Goal: Task Accomplishment & Management: Manage account settings

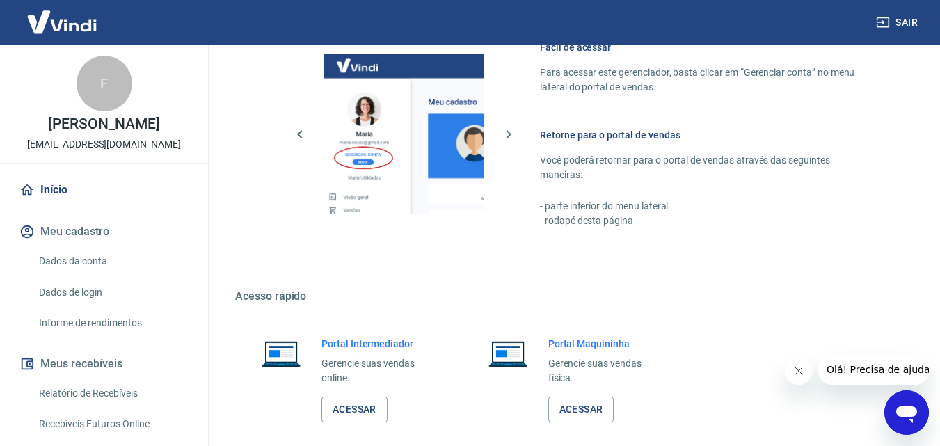
scroll to position [278, 0]
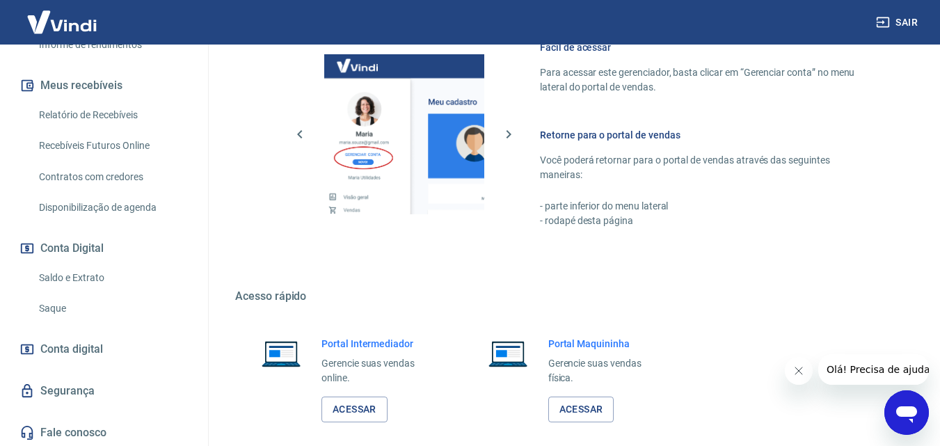
click at [69, 282] on link "Saldo e Extrato" at bounding box center [112, 278] width 158 height 29
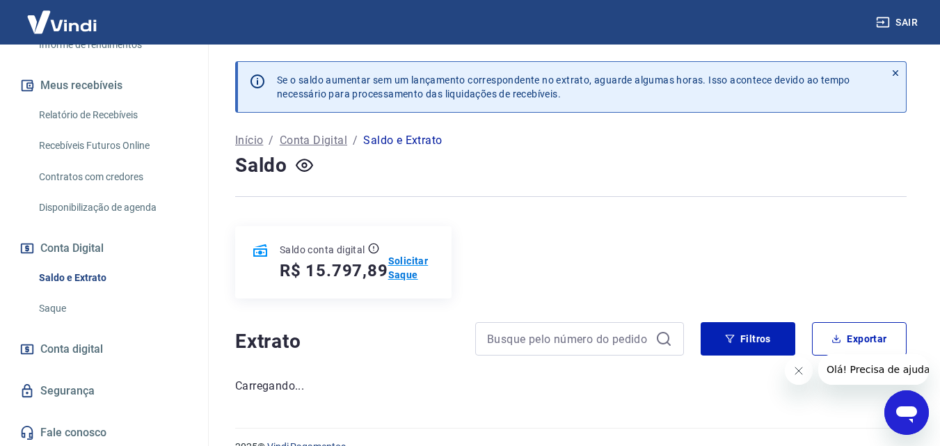
click at [402, 258] on p "Solicitar Saque" at bounding box center [411, 268] width 47 height 28
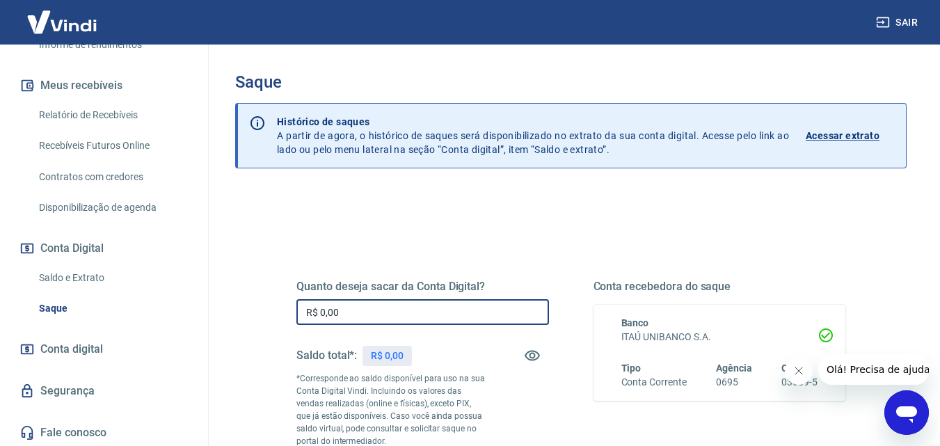
click at [387, 308] on input "R$ 0,00" at bounding box center [422, 312] width 252 height 26
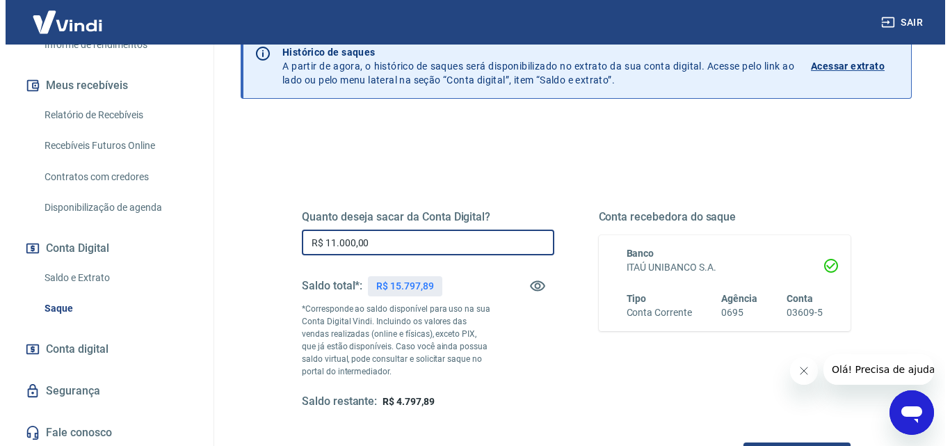
scroll to position [139, 0]
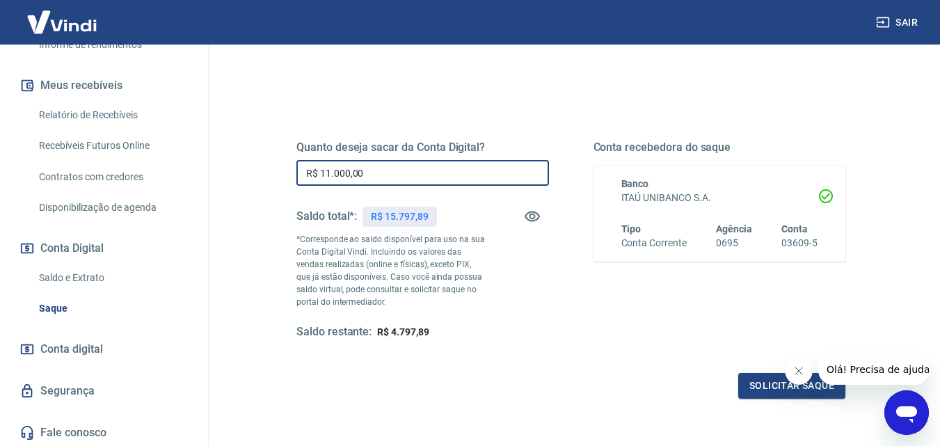
type input "R$ 11.000,00"
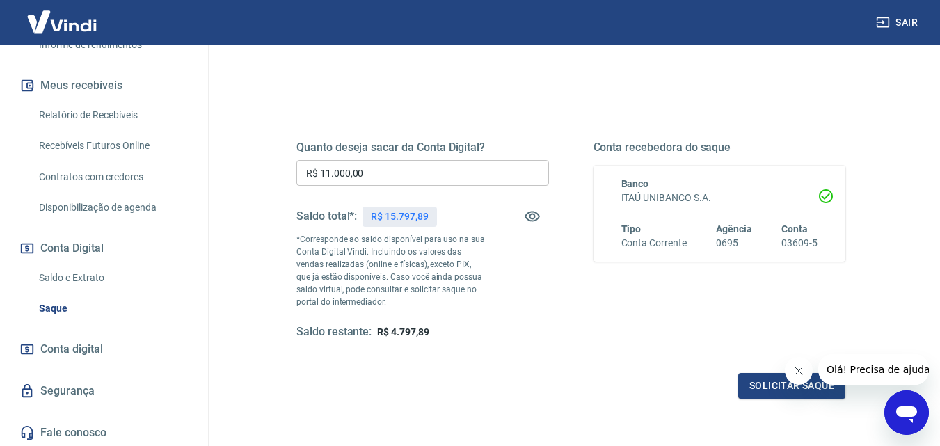
click at [801, 367] on icon "Fechar mensagem da empresa" at bounding box center [797, 370] width 7 height 7
click at [792, 385] on button "Solicitar saque" at bounding box center [791, 386] width 107 height 26
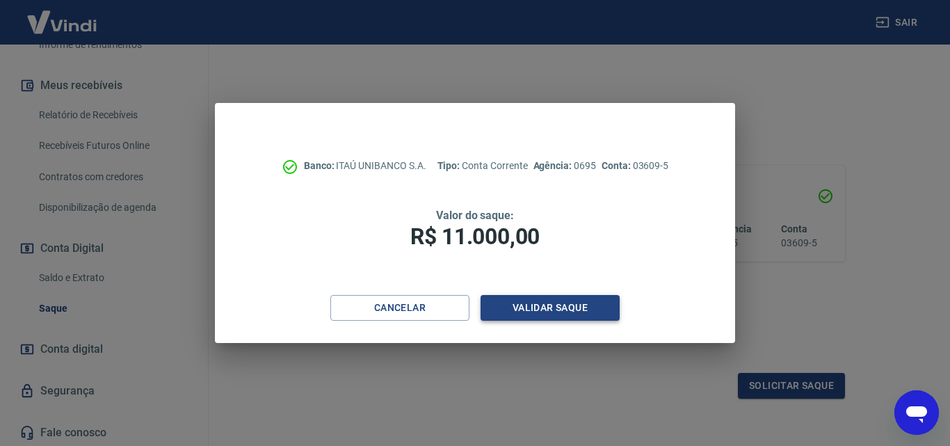
click at [544, 303] on button "Validar saque" at bounding box center [550, 308] width 139 height 26
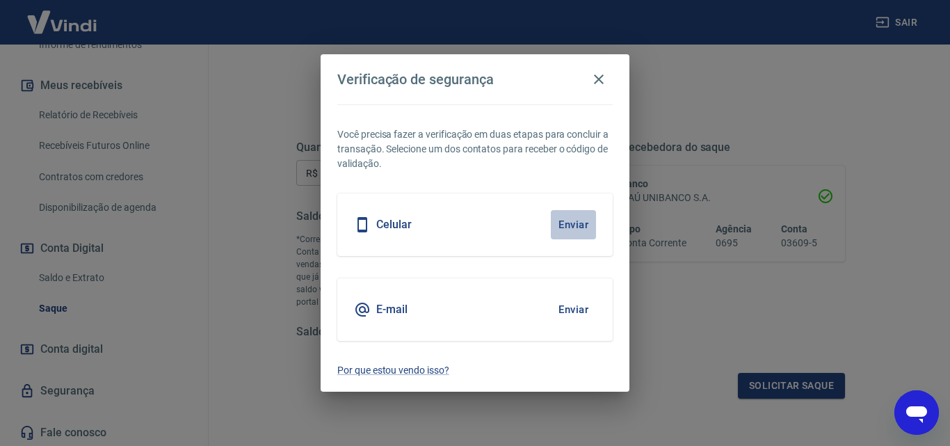
click at [570, 223] on button "Enviar" at bounding box center [573, 224] width 45 height 29
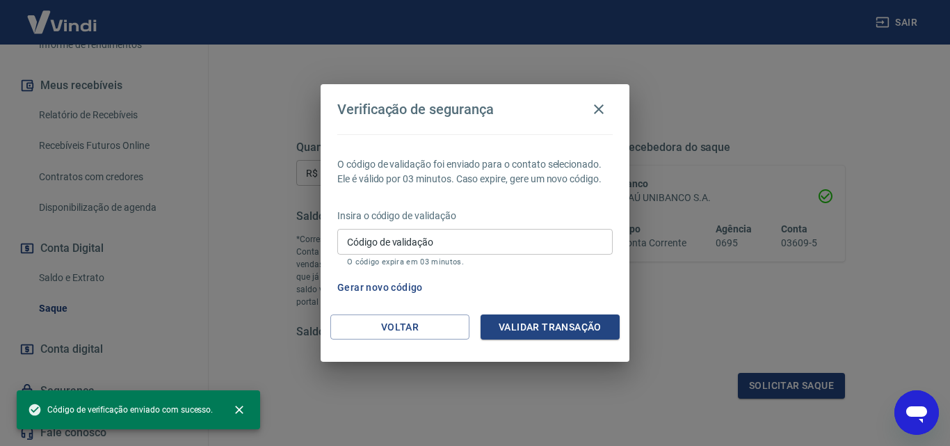
click at [439, 241] on input "Código de validação" at bounding box center [474, 242] width 275 height 26
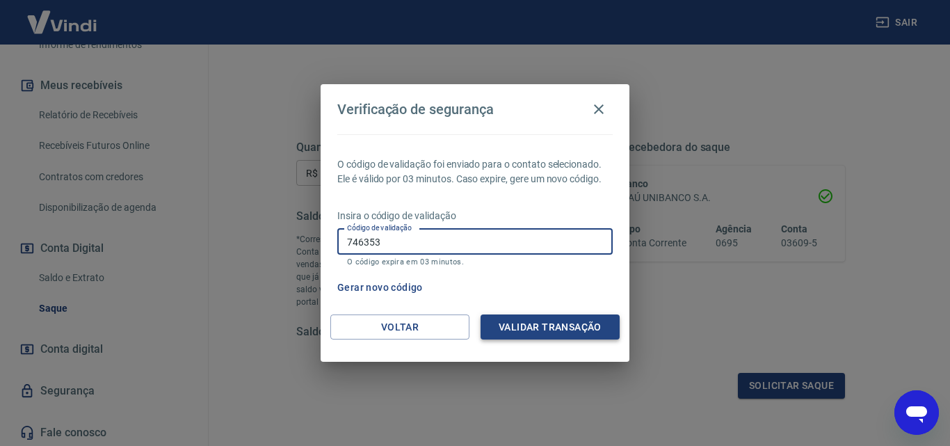
type input "746353"
click at [554, 327] on button "Validar transação" at bounding box center [550, 327] width 139 height 26
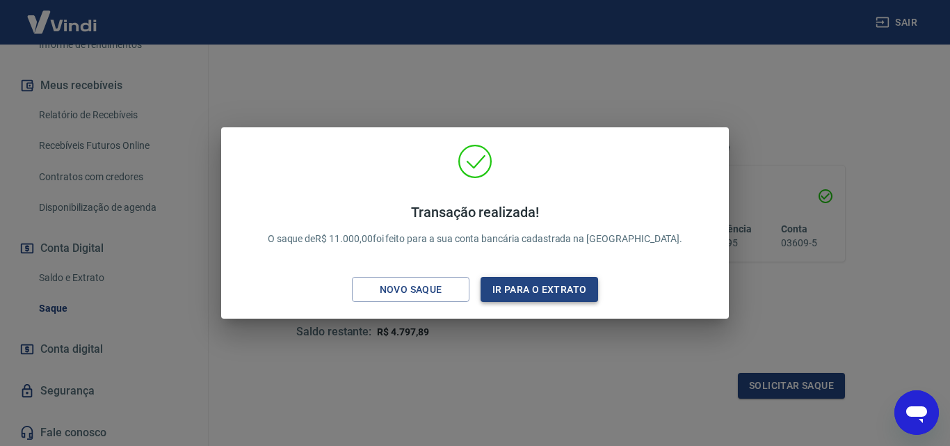
click at [543, 291] on button "Ir para o extrato" at bounding box center [540, 290] width 118 height 26
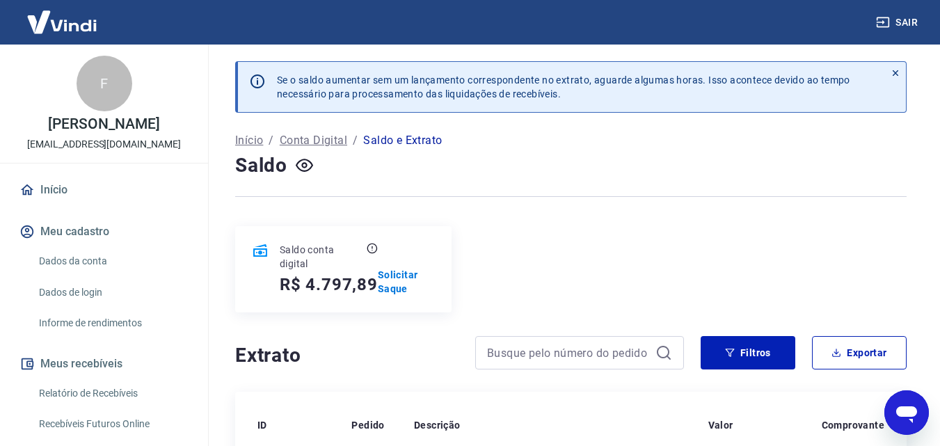
click at [39, 189] on link "Início" at bounding box center [104, 190] width 175 height 31
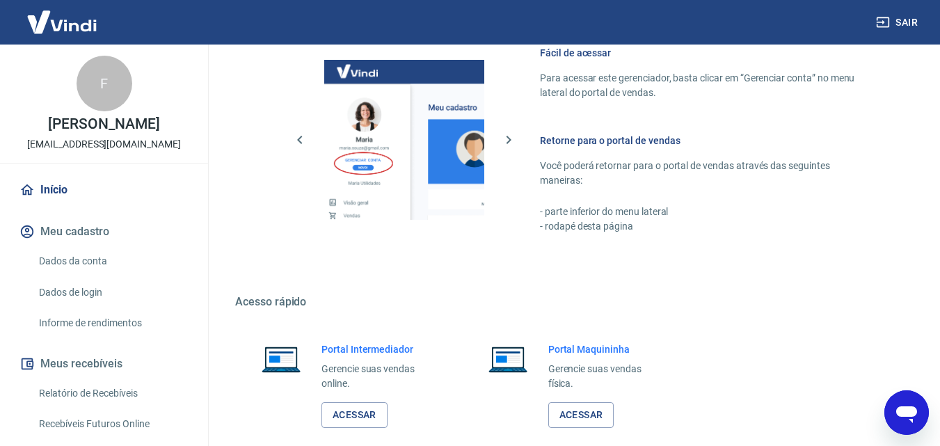
scroll to position [696, 0]
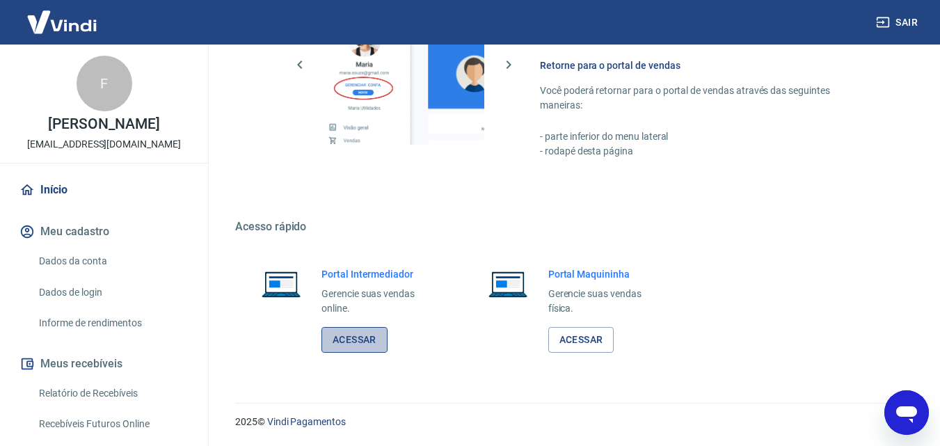
click at [355, 336] on link "Acessar" at bounding box center [354, 340] width 66 height 26
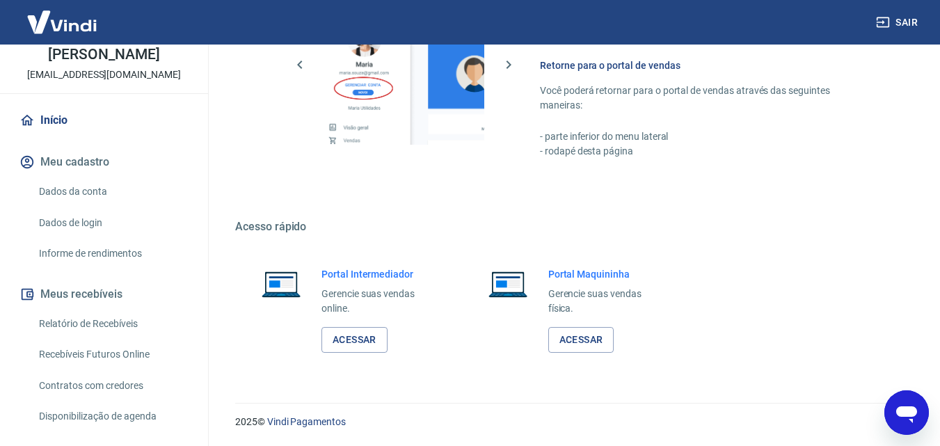
scroll to position [209, 0]
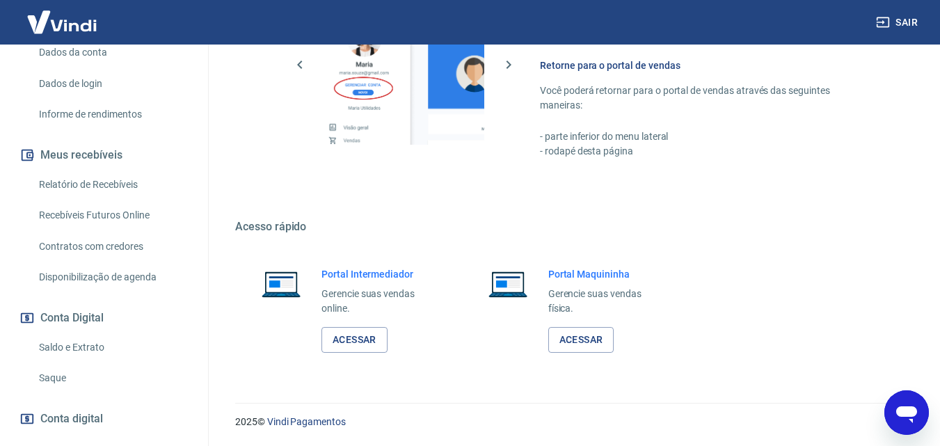
click at [71, 344] on link "Saldo e Extrato" at bounding box center [112, 347] width 158 height 29
